Goal: Task Accomplishment & Management: Manage account settings

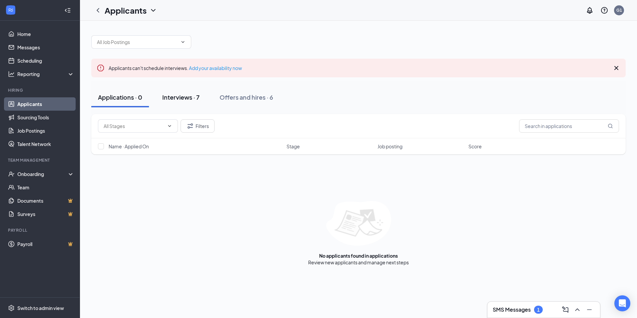
click at [196, 98] on div "Interviews · 7" at bounding box center [180, 97] width 37 height 8
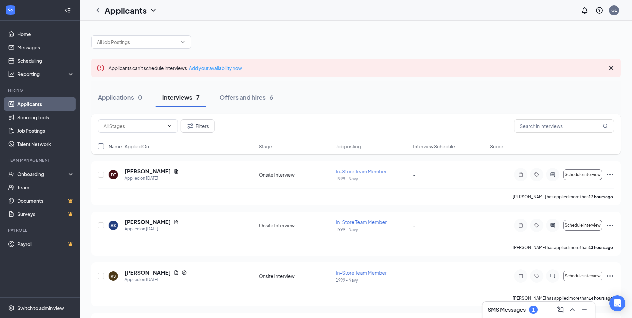
click at [101, 144] on input "checkbox" at bounding box center [101, 146] width 6 height 6
checkbox input "true"
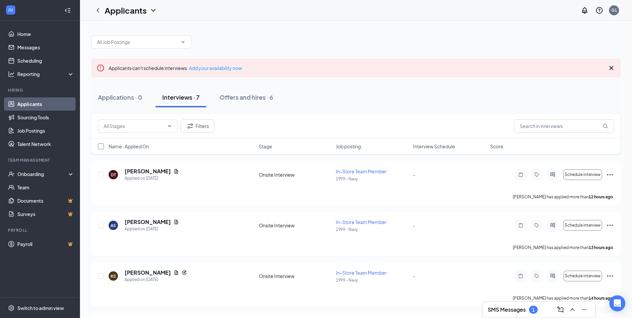
checkbox input "true"
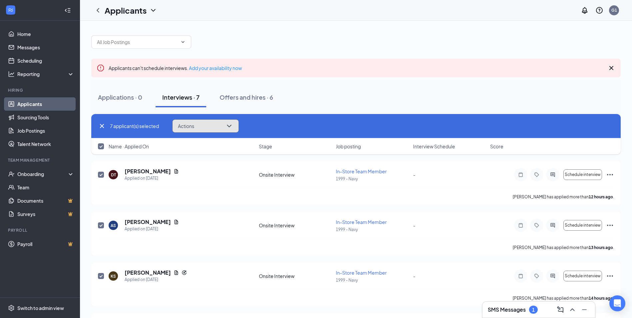
click at [230, 128] on icon "ChevronDown" at bounding box center [229, 126] width 8 height 8
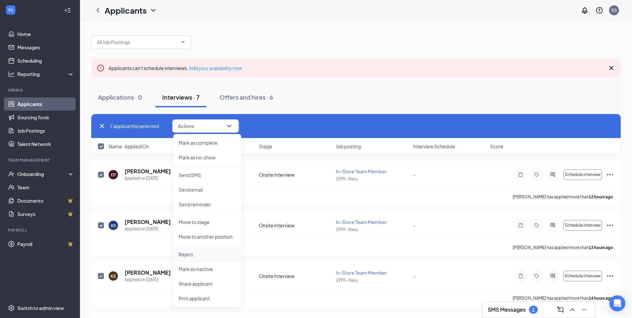
click at [192, 255] on p "Reject" at bounding box center [207, 254] width 57 height 7
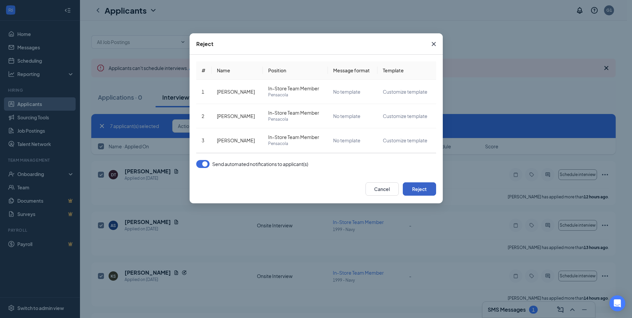
click at [426, 194] on button "Reject" at bounding box center [419, 188] width 33 height 13
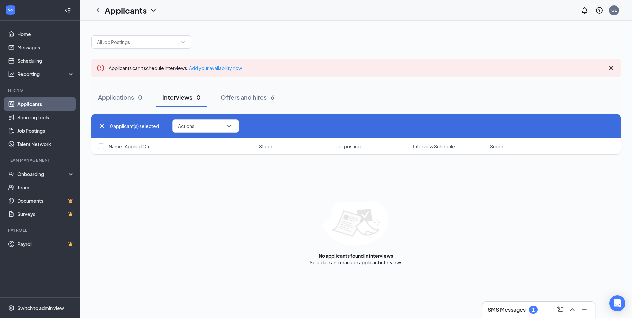
checkbox input "false"
